Goal: Information Seeking & Learning: Check status

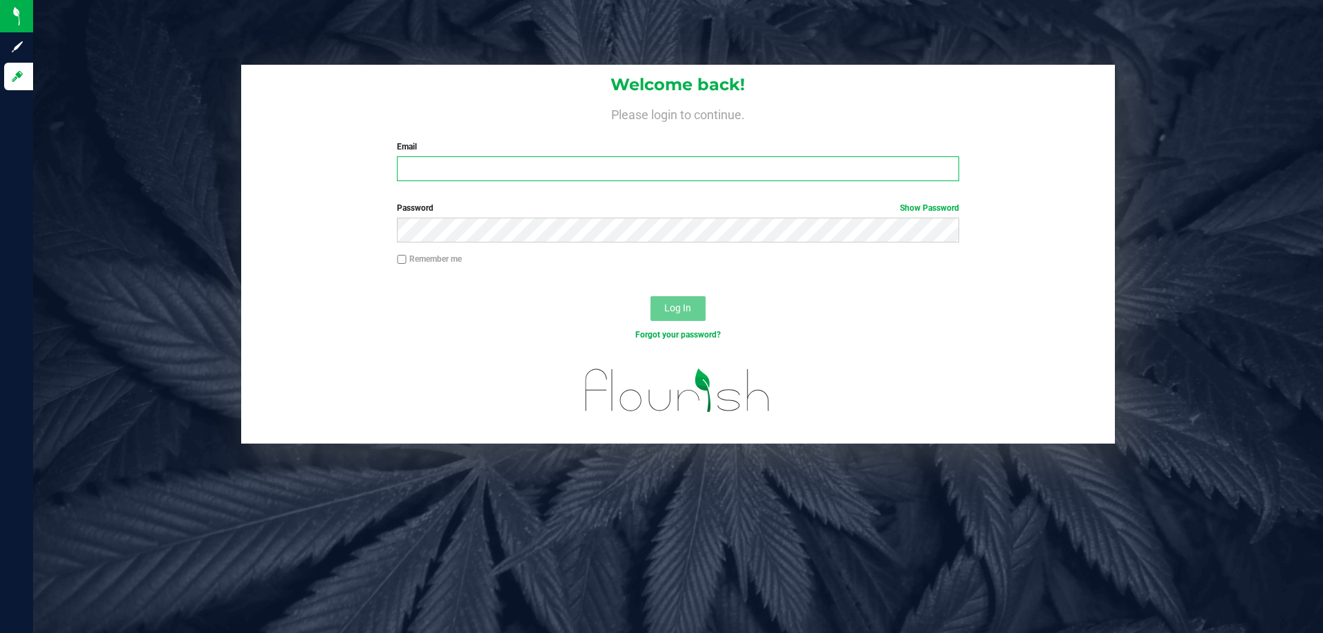
click at [471, 176] on input "Email" at bounding box center [678, 168] width 562 height 25
type input "[EMAIL_ADDRESS][DOMAIN_NAME]"
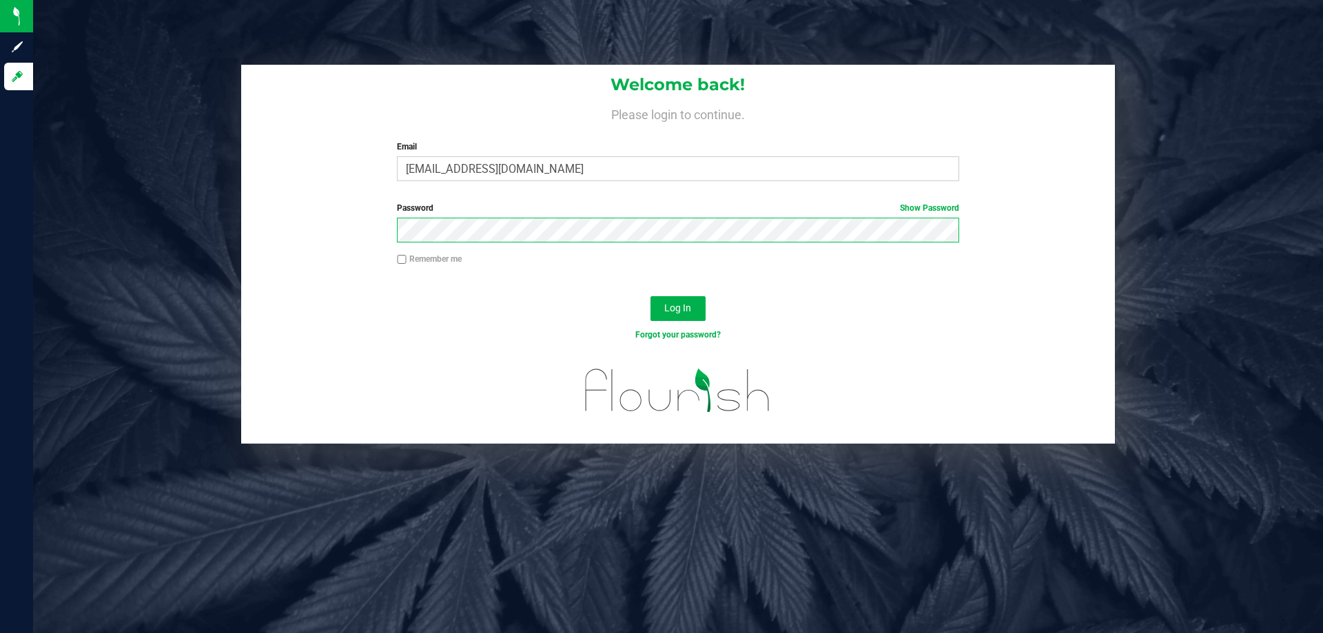
click at [651, 296] on button "Log In" at bounding box center [678, 308] width 55 height 25
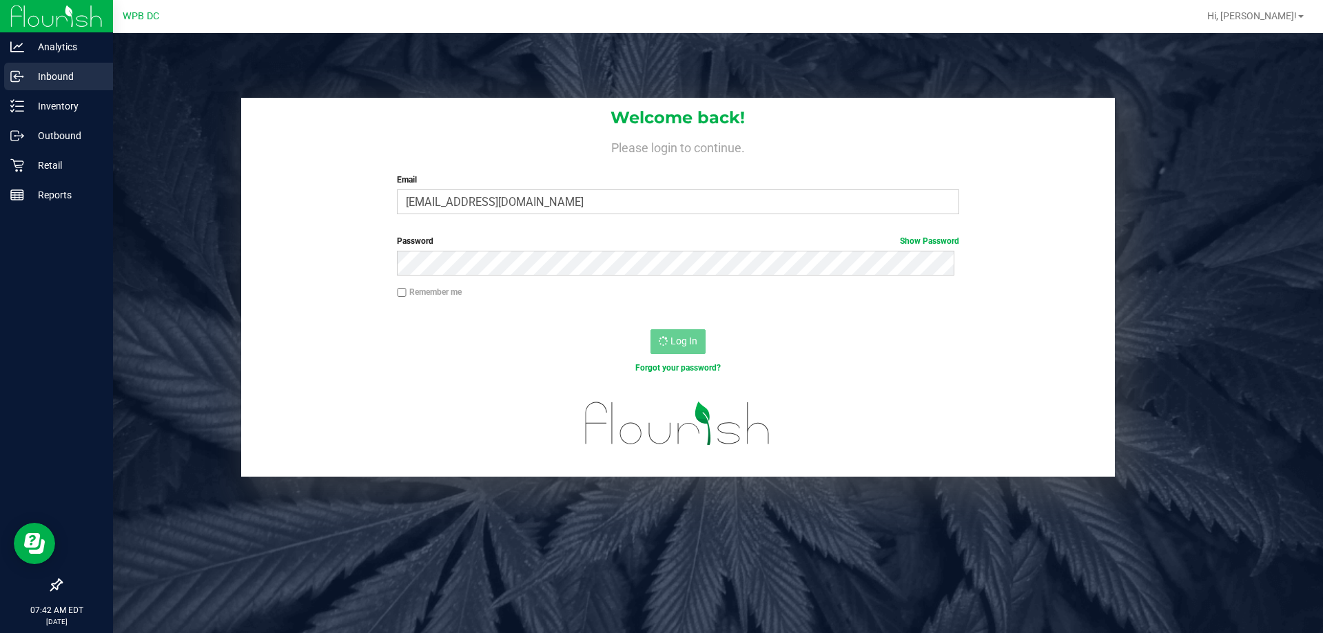
click at [65, 74] on p "Inbound" at bounding box center [65, 76] width 83 height 17
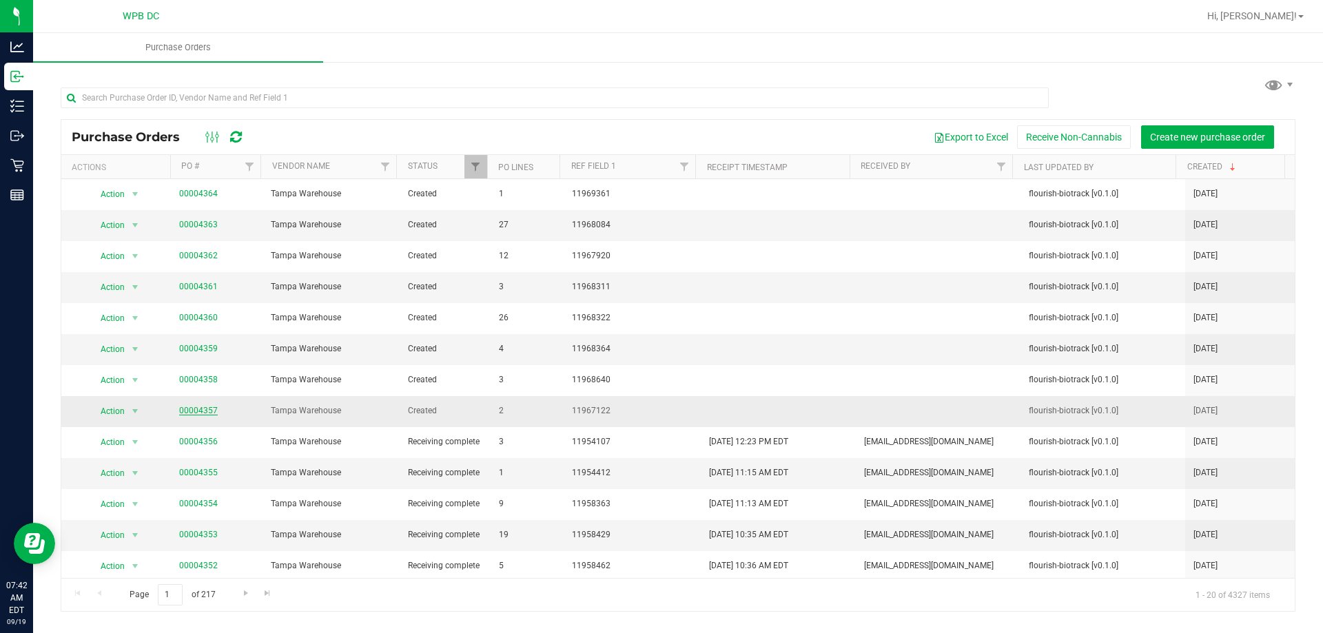
click at [202, 411] on link "00004357" at bounding box center [198, 411] width 39 height 10
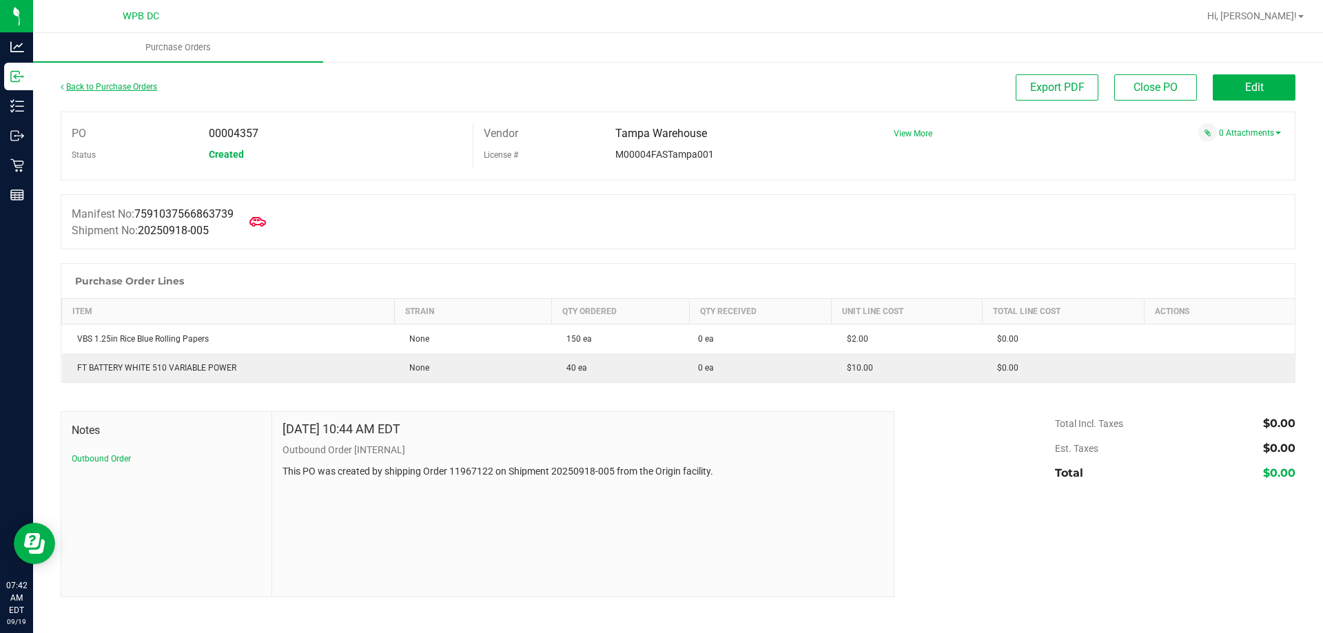
click at [85, 88] on link "Back to Purchase Orders" at bounding box center [109, 87] width 97 height 10
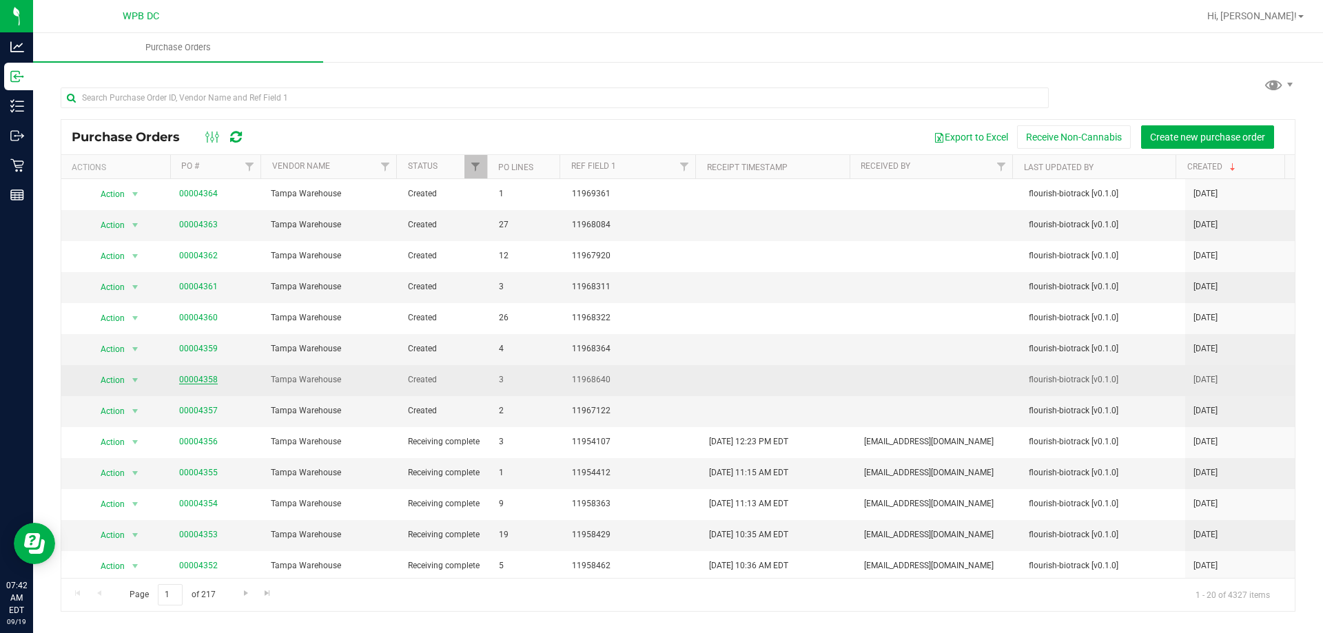
click at [198, 377] on link "00004358" at bounding box center [198, 380] width 39 height 10
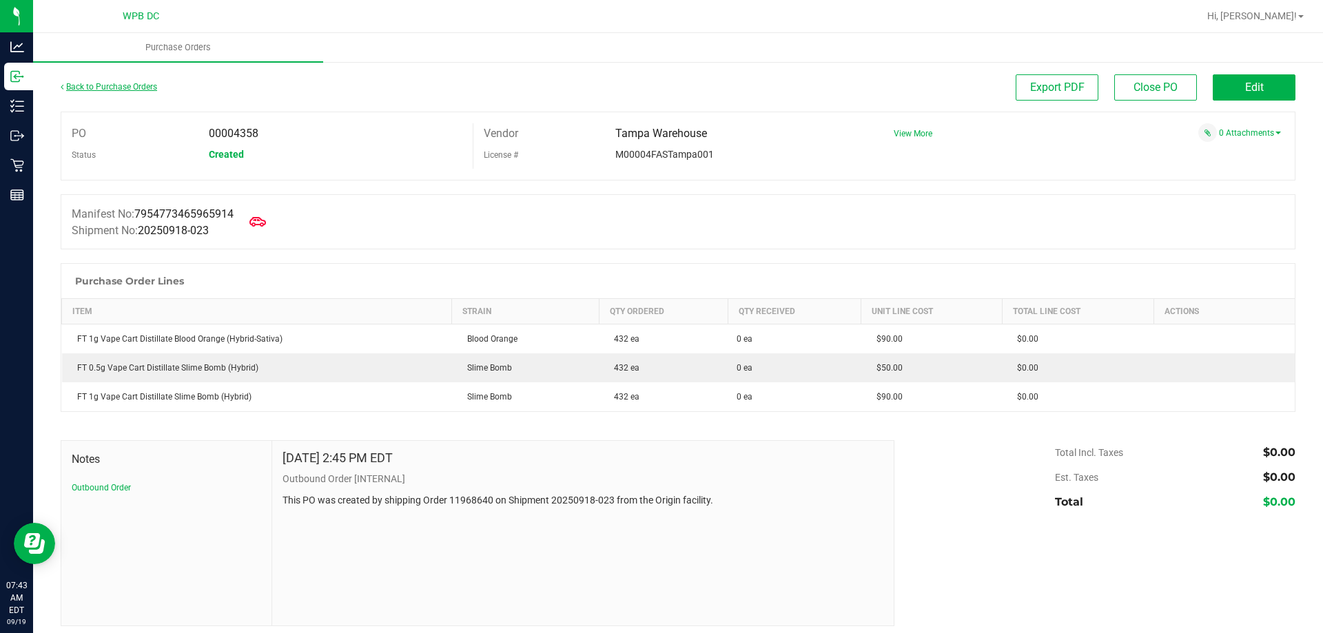
click at [127, 82] on link "Back to Purchase Orders" at bounding box center [109, 87] width 97 height 10
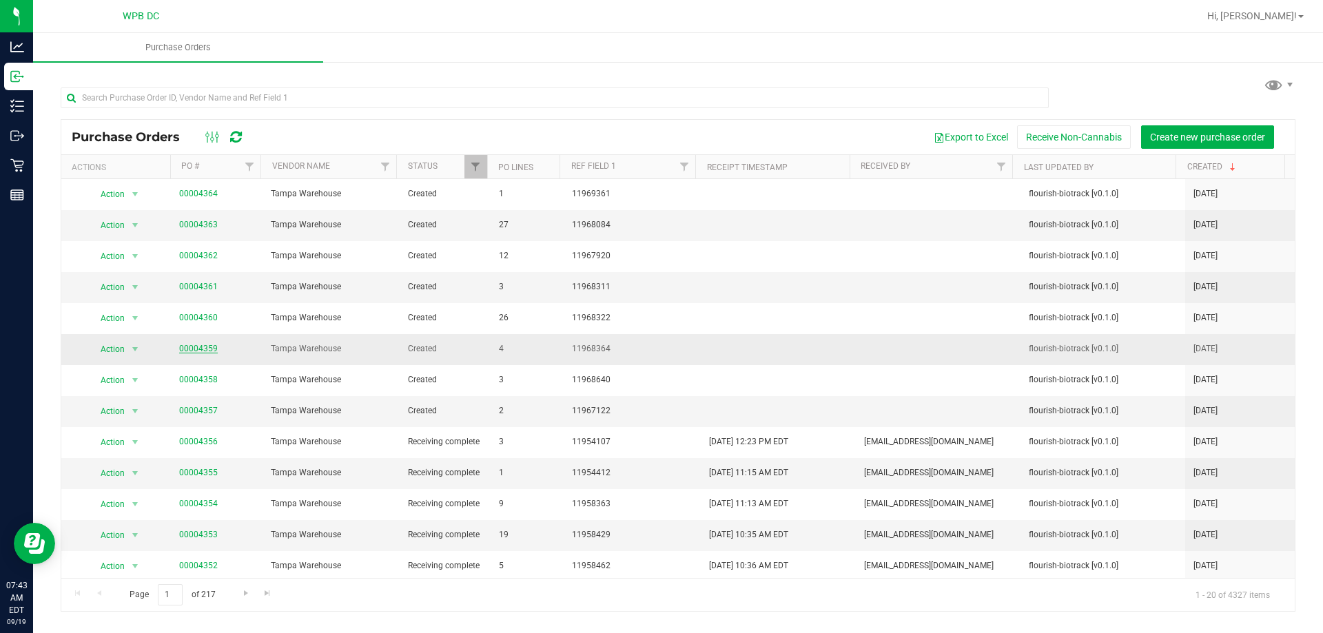
click at [200, 347] on link "00004359" at bounding box center [198, 349] width 39 height 10
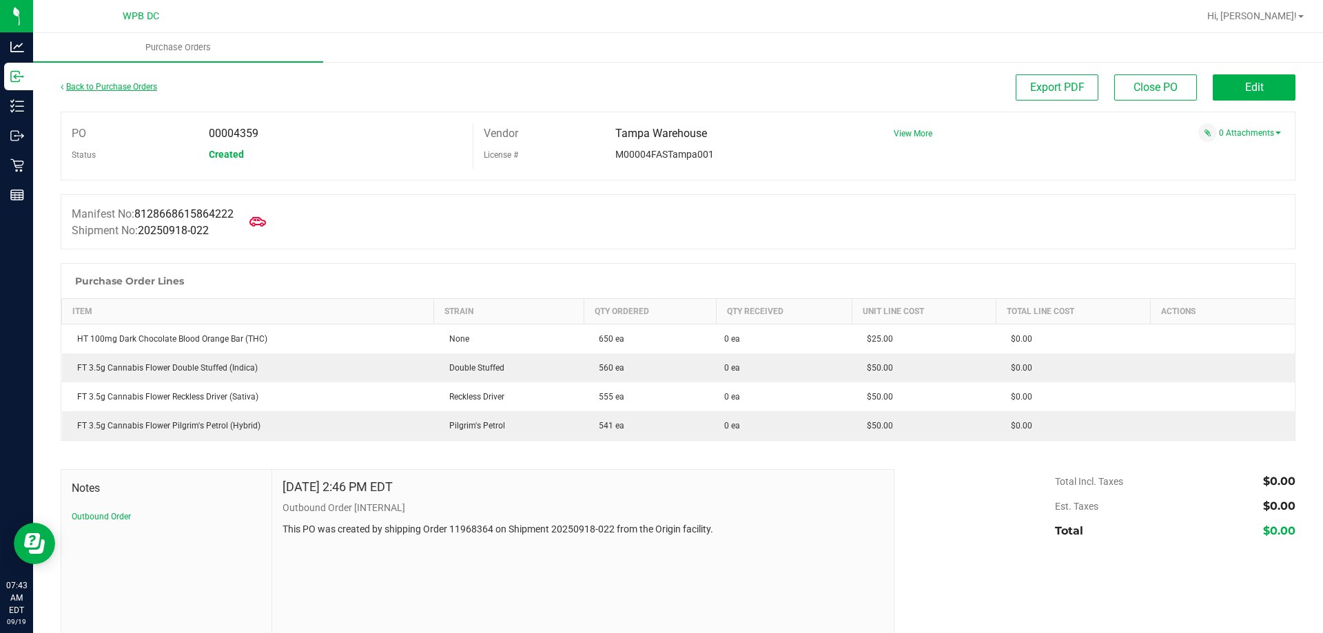
click at [131, 87] on link "Back to Purchase Orders" at bounding box center [109, 87] width 97 height 10
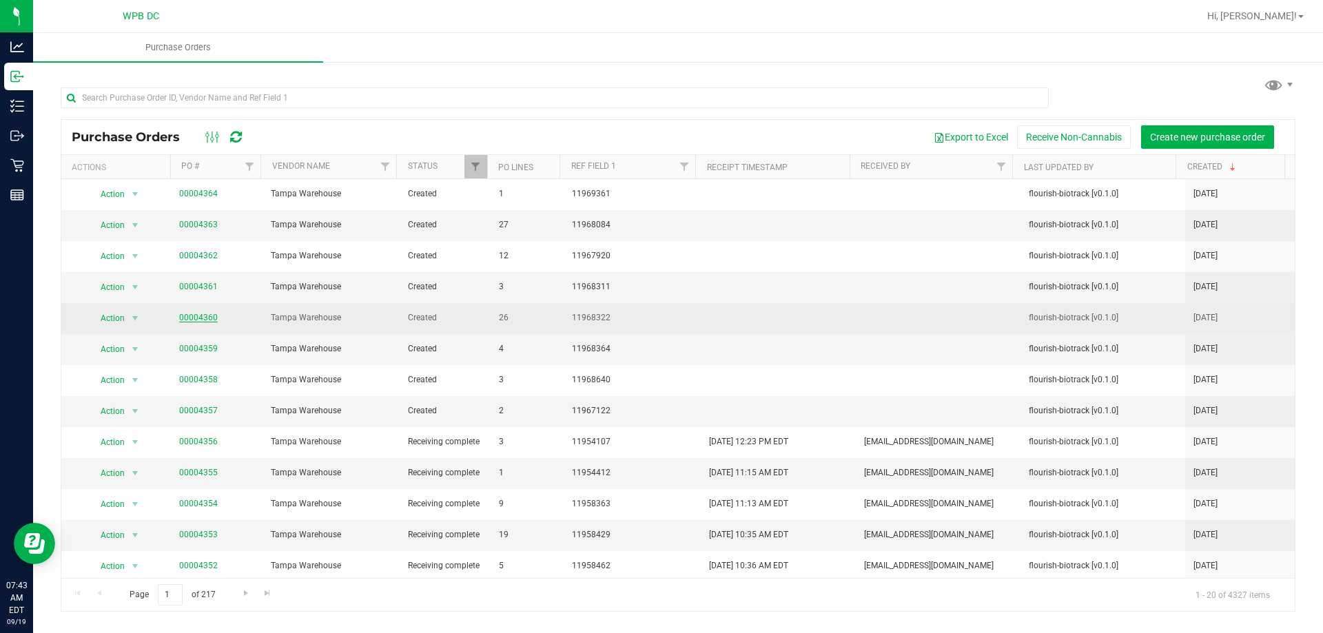
click at [206, 315] on link "00004360" at bounding box center [198, 318] width 39 height 10
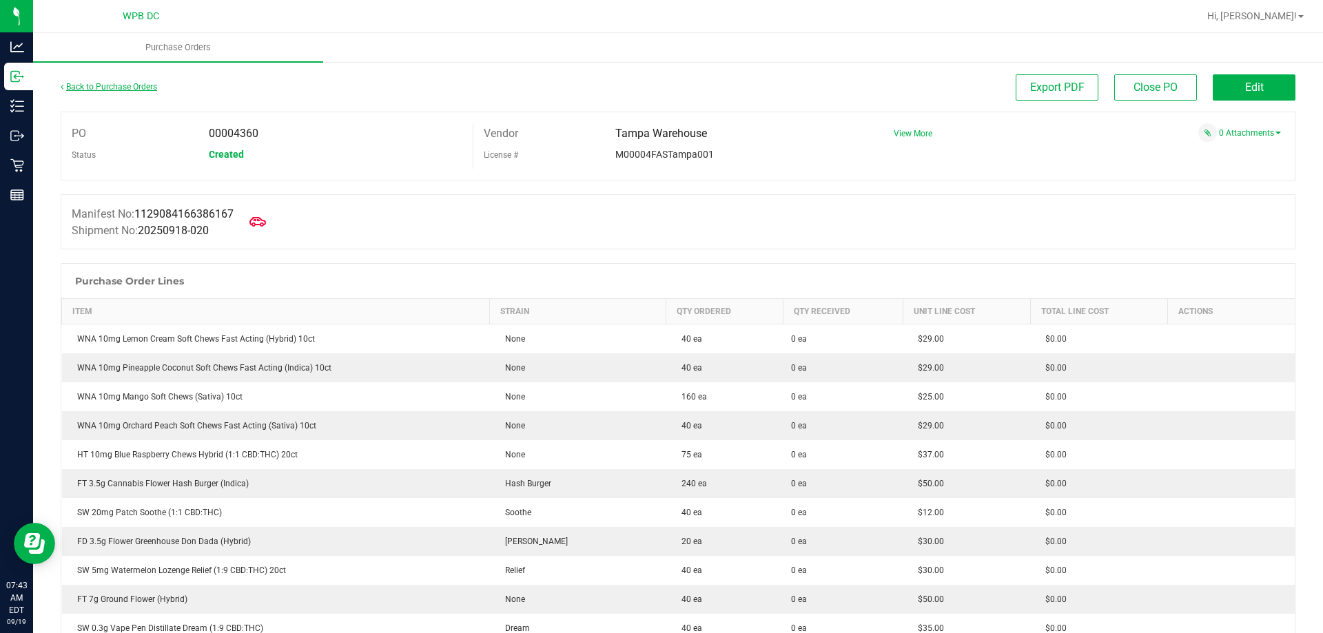
click at [133, 90] on link "Back to Purchase Orders" at bounding box center [109, 87] width 97 height 10
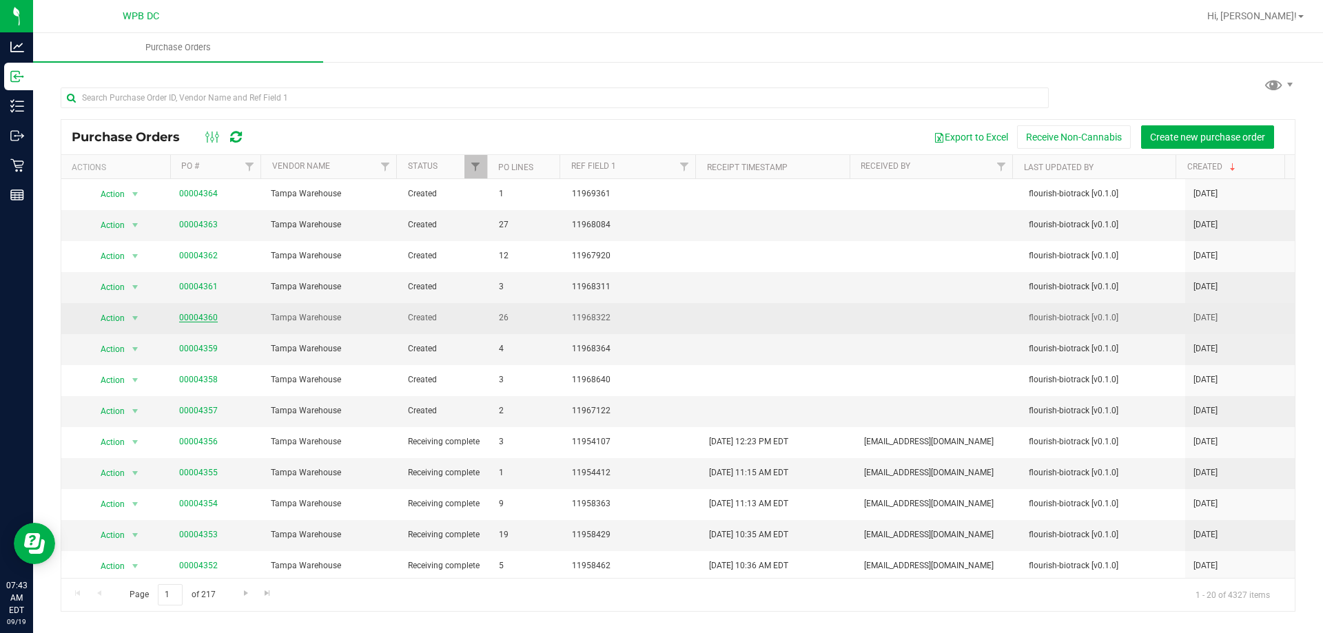
click at [198, 319] on link "00004360" at bounding box center [198, 318] width 39 height 10
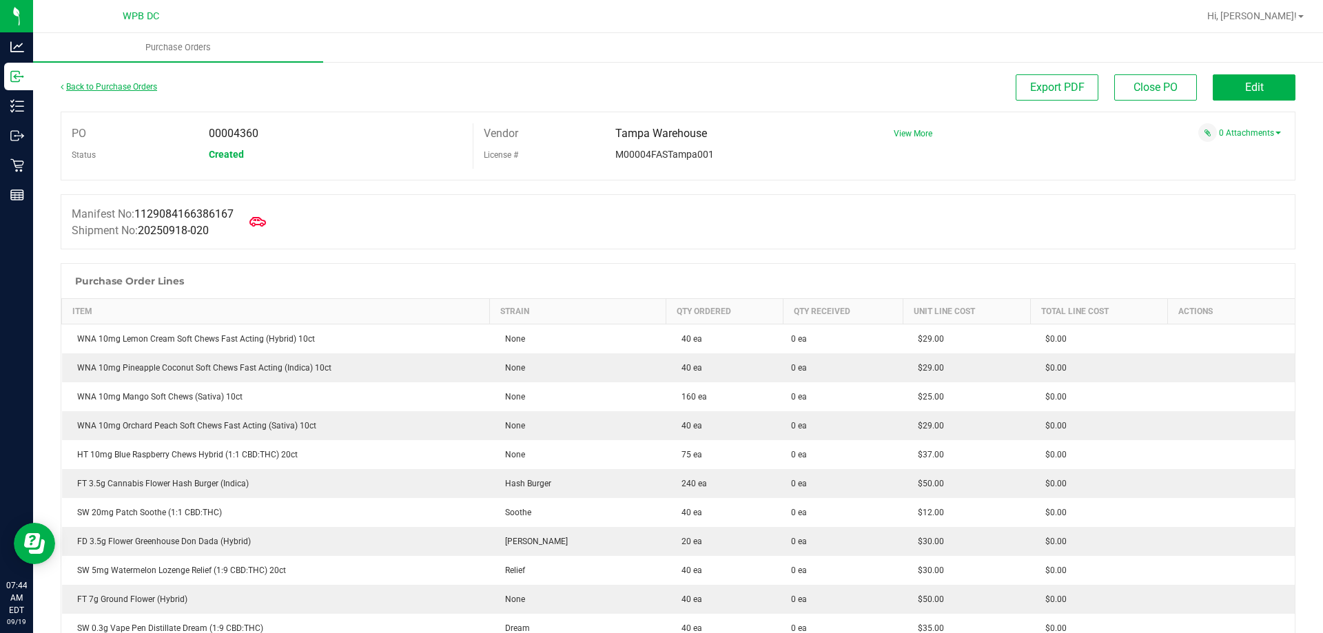
click at [110, 85] on link "Back to Purchase Orders" at bounding box center [109, 87] width 97 height 10
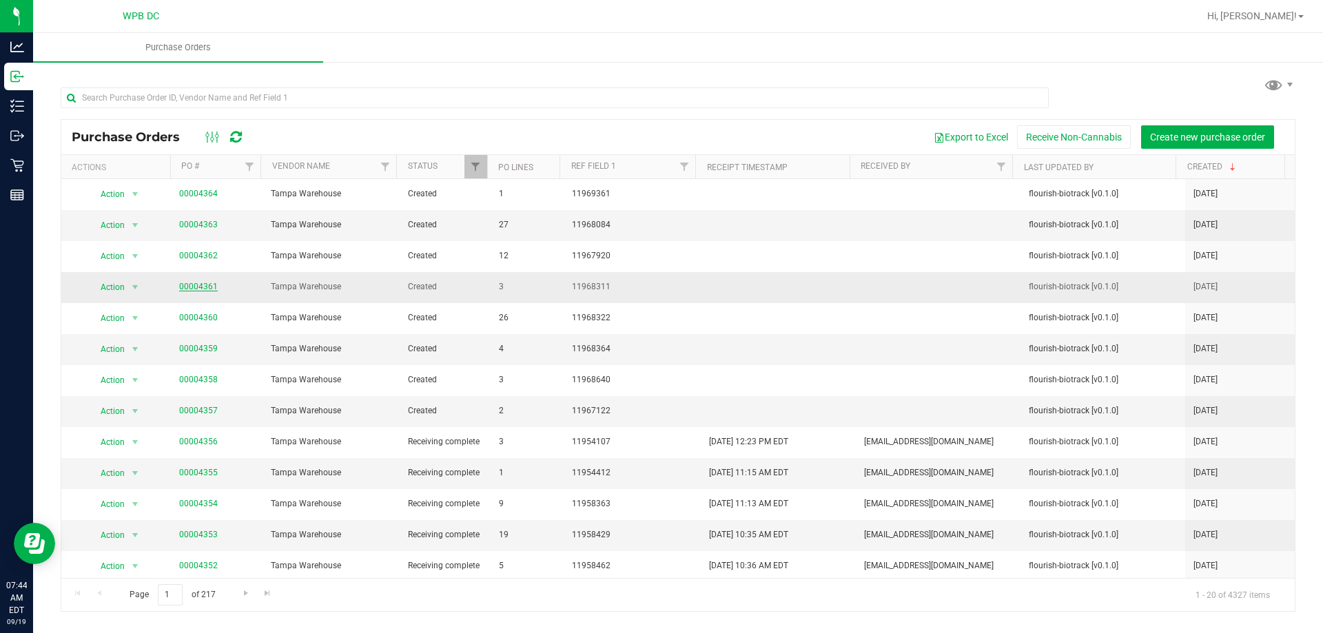
click at [196, 285] on link "00004361" at bounding box center [198, 287] width 39 height 10
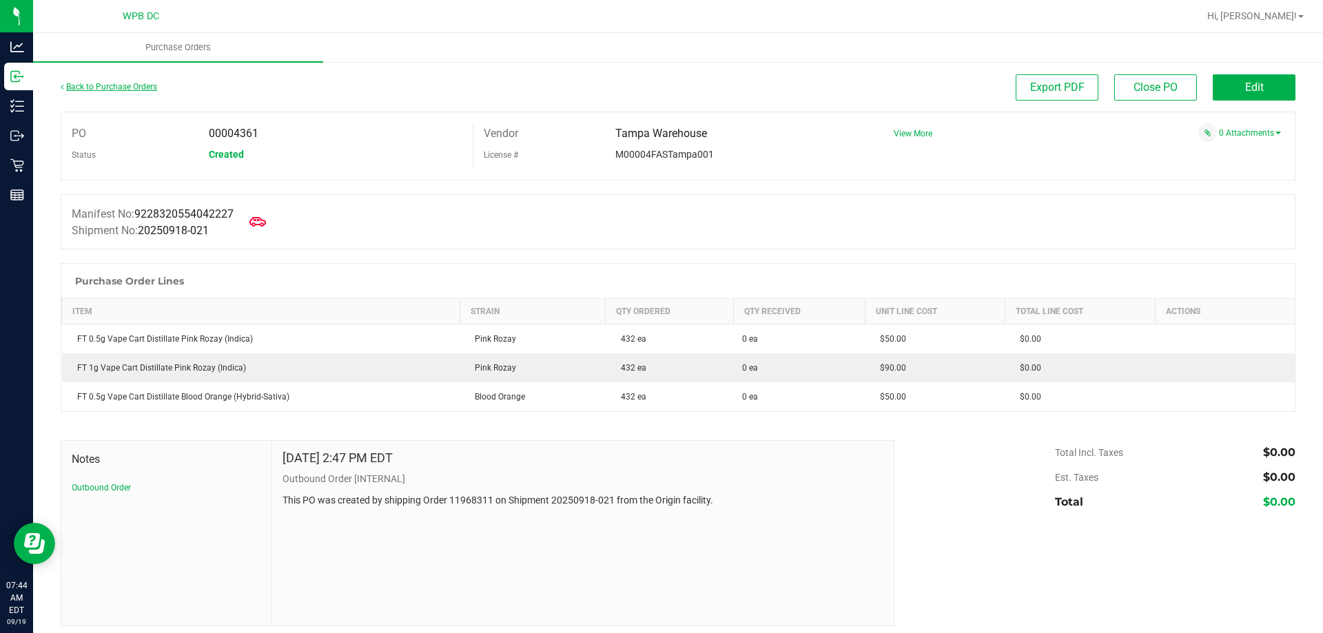
click at [89, 90] on link "Back to Purchase Orders" at bounding box center [109, 87] width 97 height 10
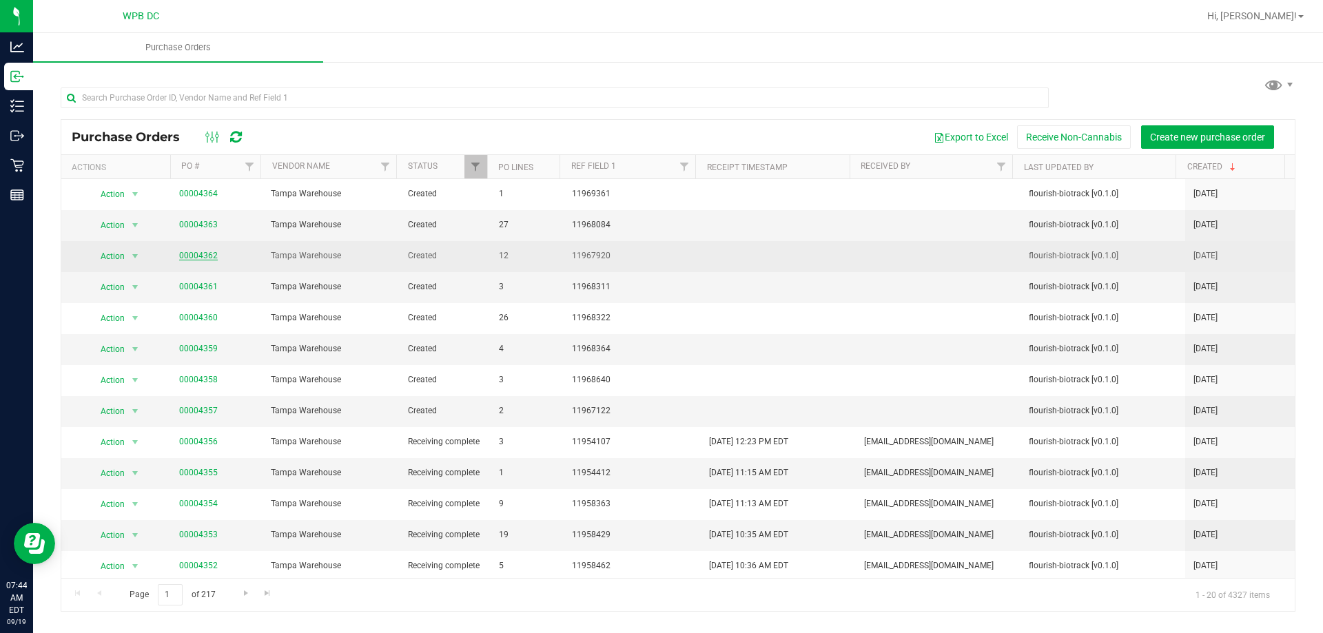
click at [203, 253] on link "00004362" at bounding box center [198, 256] width 39 height 10
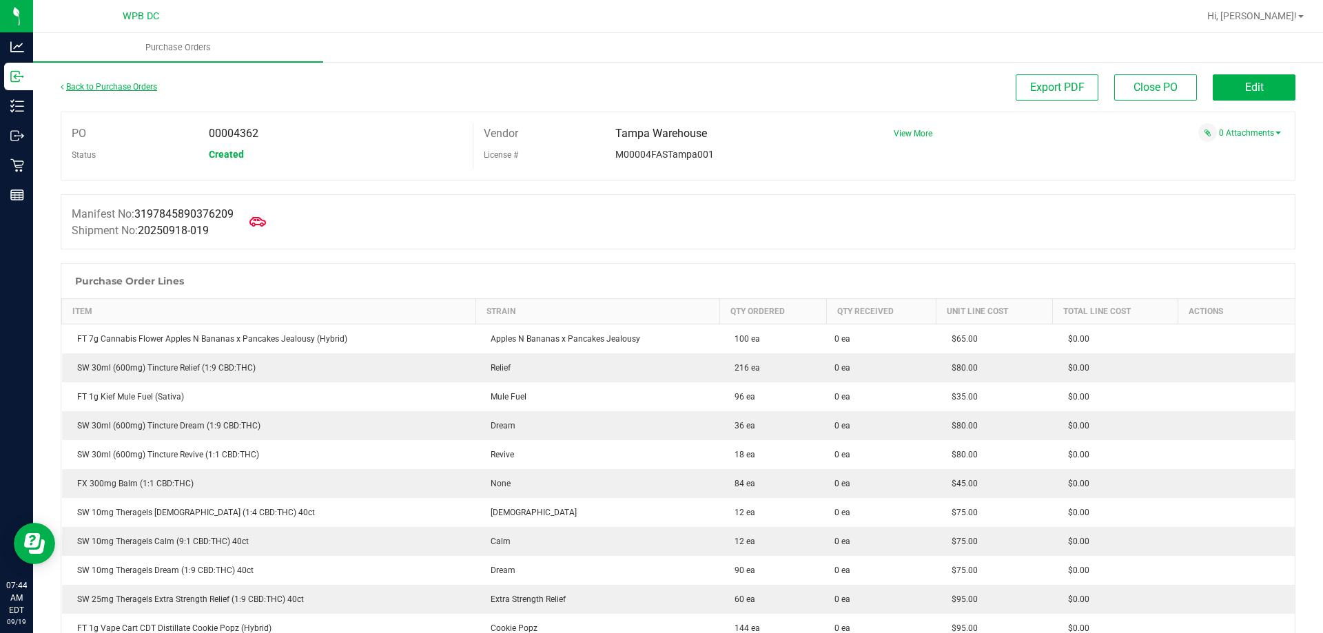
click at [140, 89] on link "Back to Purchase Orders" at bounding box center [109, 87] width 97 height 10
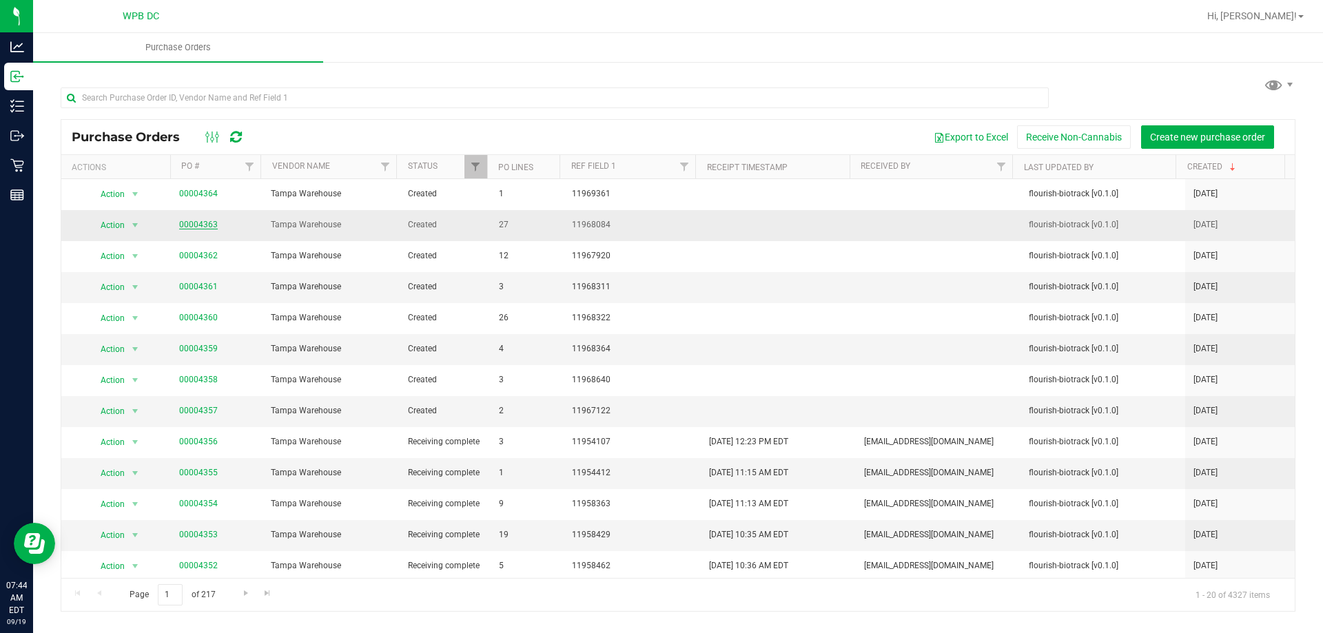
click at [194, 223] on link "00004363" at bounding box center [198, 225] width 39 height 10
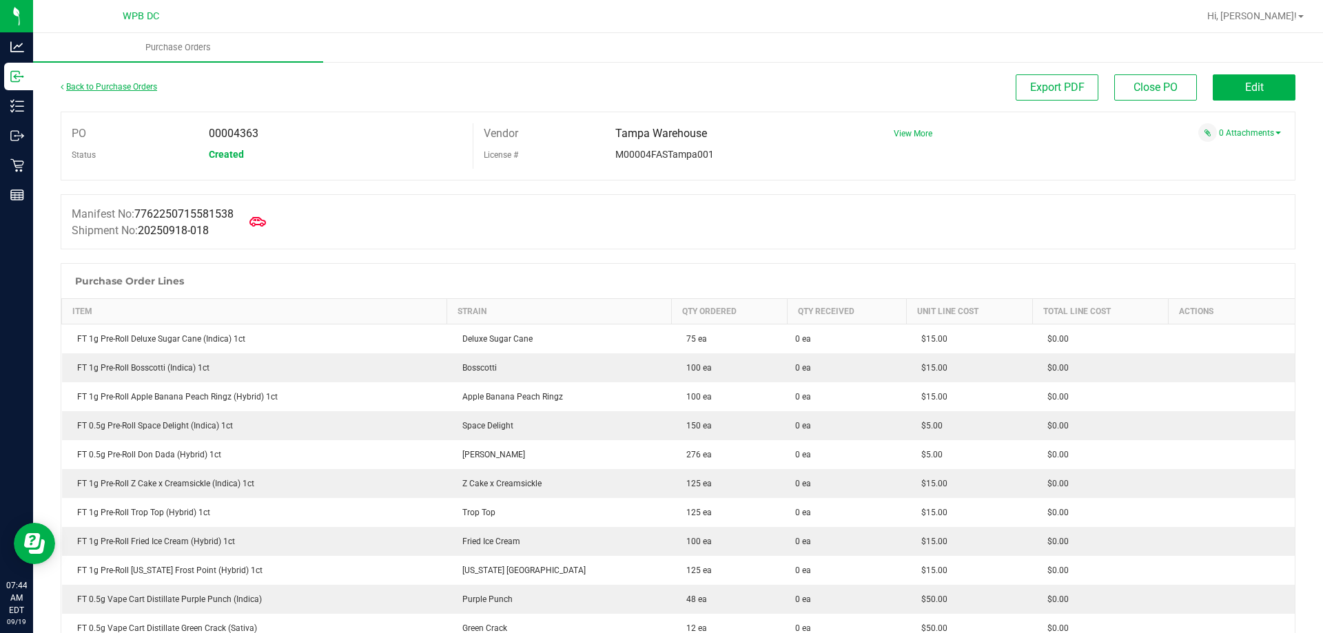
click at [154, 90] on link "Back to Purchase Orders" at bounding box center [109, 87] width 97 height 10
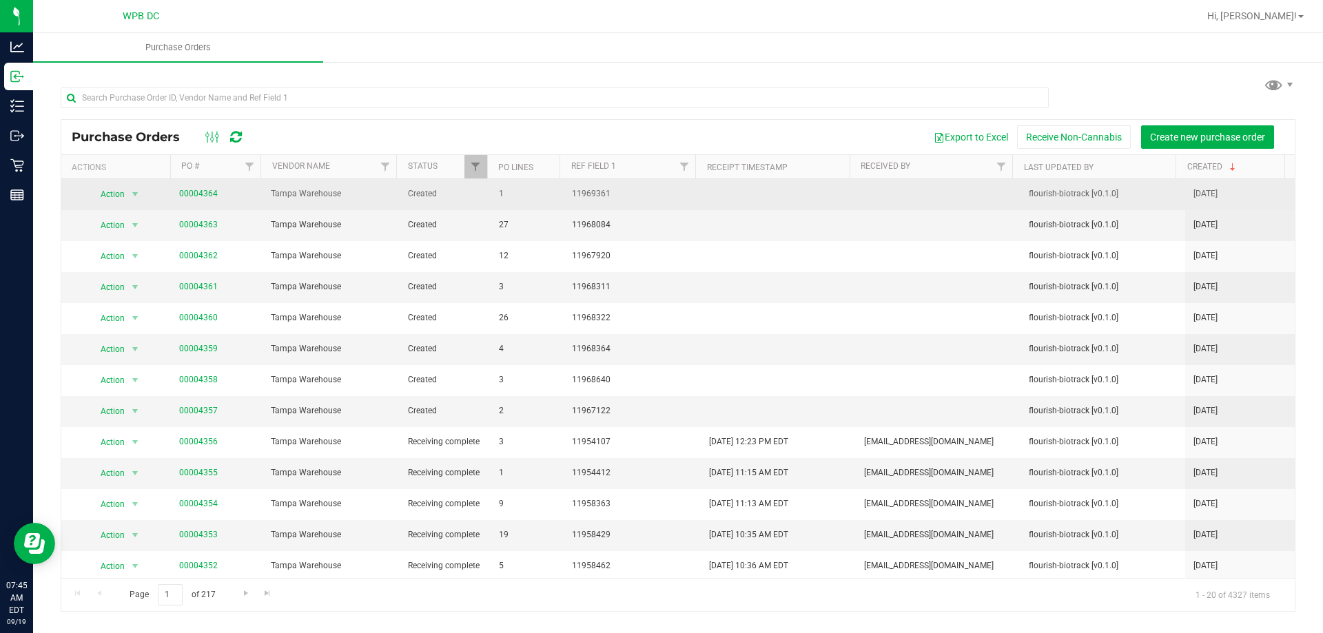
click at [207, 187] on td "00004364" at bounding box center [217, 194] width 92 height 31
click at [206, 192] on link "00004364" at bounding box center [198, 194] width 39 height 10
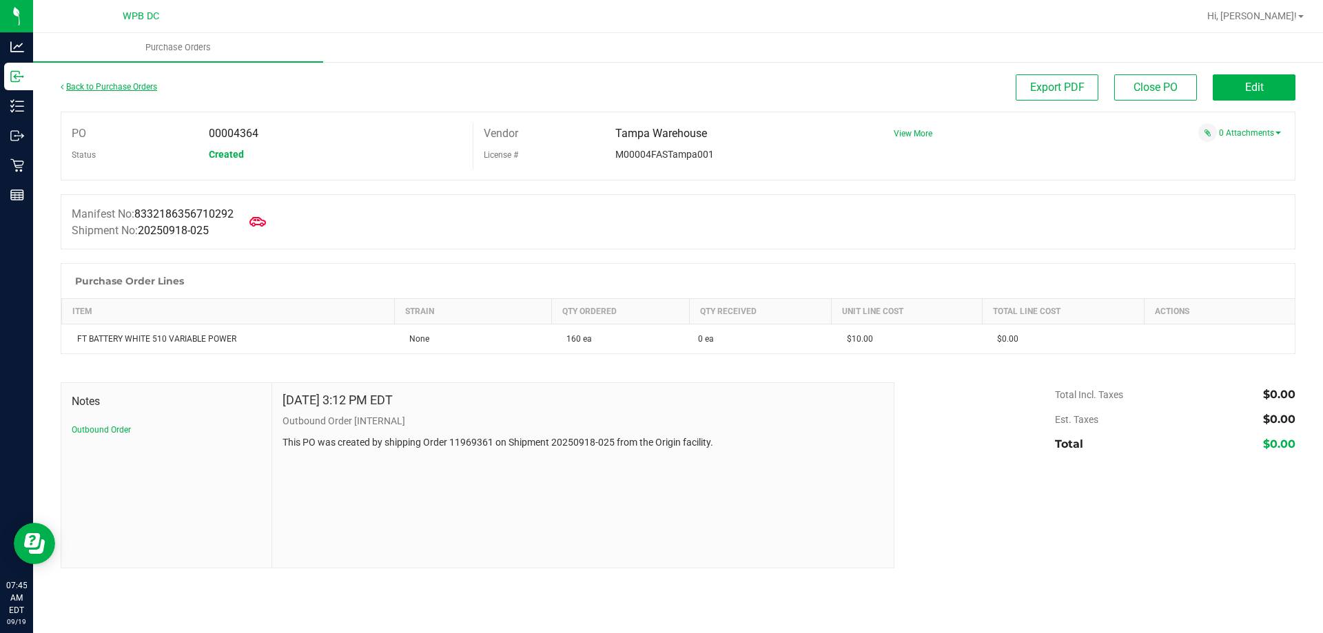
click at [122, 89] on link "Back to Purchase Orders" at bounding box center [109, 87] width 97 height 10
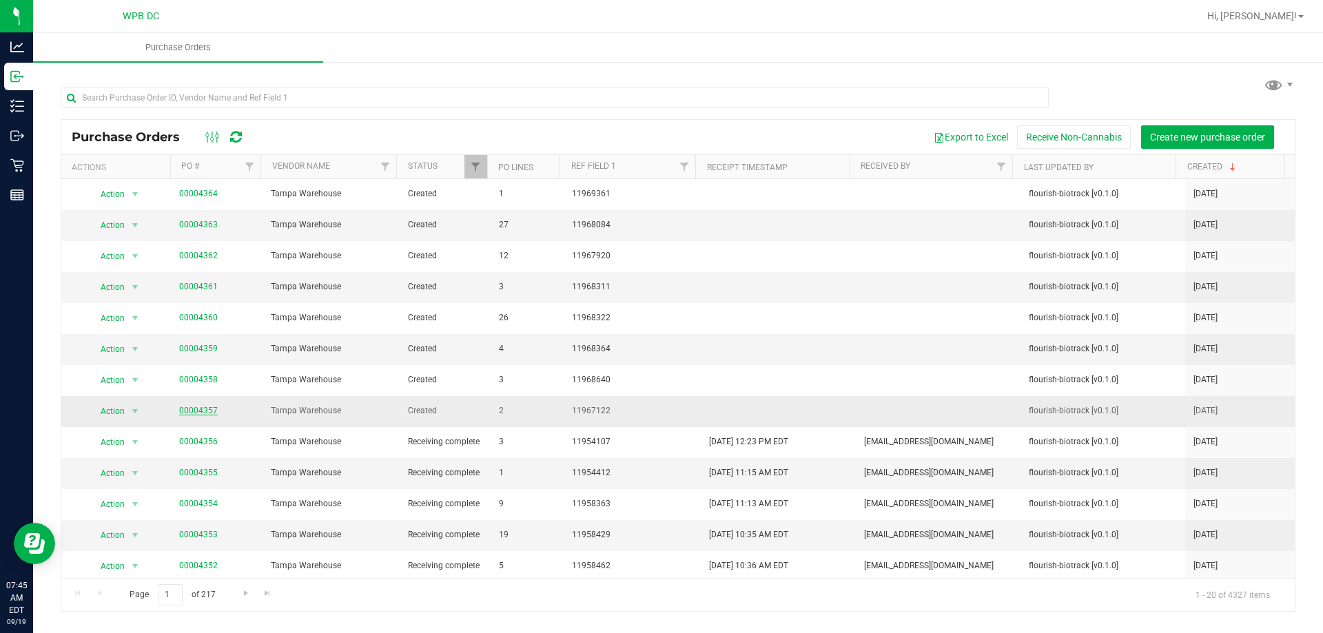
click at [207, 408] on link "00004357" at bounding box center [198, 411] width 39 height 10
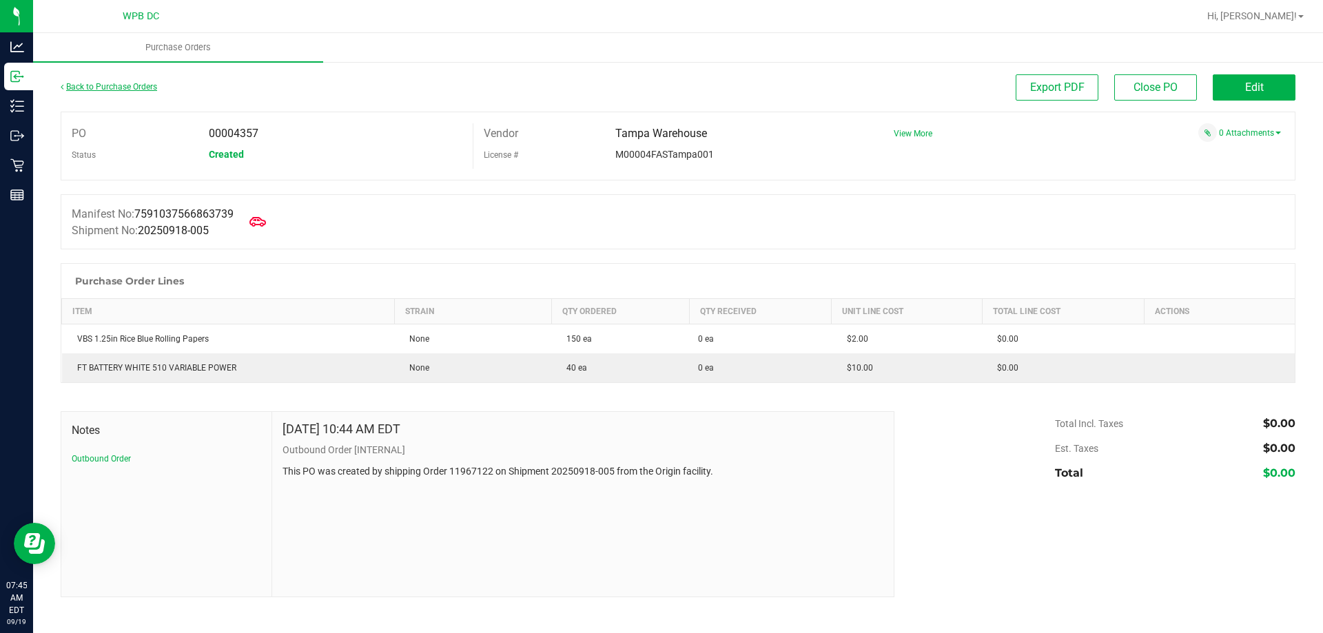
click at [102, 89] on link "Back to Purchase Orders" at bounding box center [109, 87] width 97 height 10
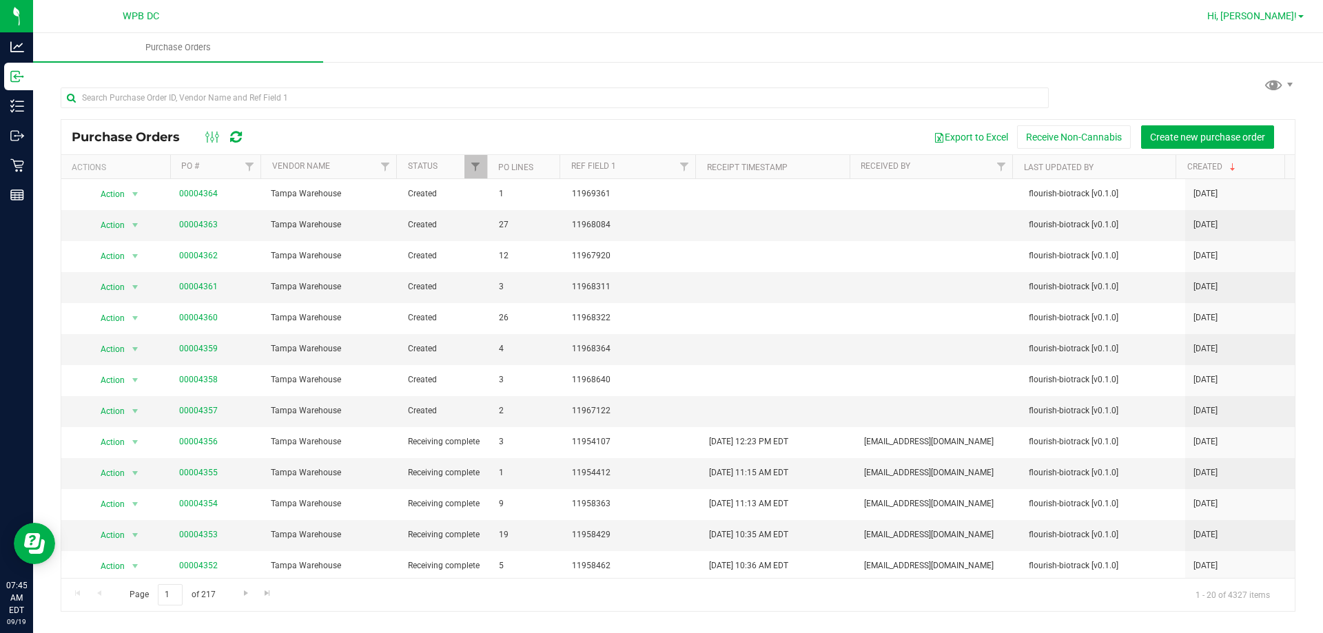
click at [1271, 17] on span "Hi, [PERSON_NAME]!" at bounding box center [1253, 15] width 90 height 11
